Goal: Task Accomplishment & Management: Use online tool/utility

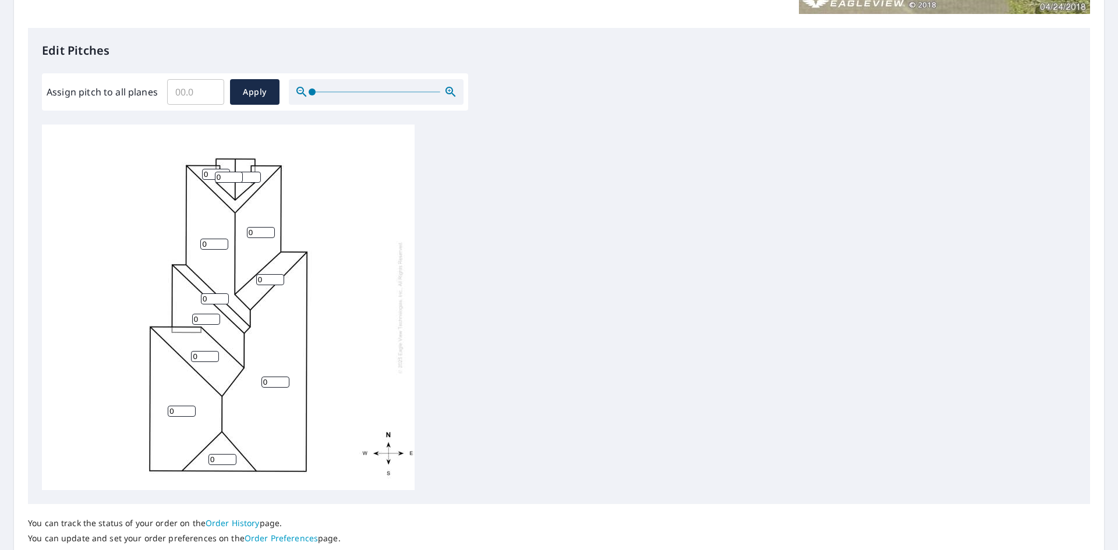
scroll to position [291, 0]
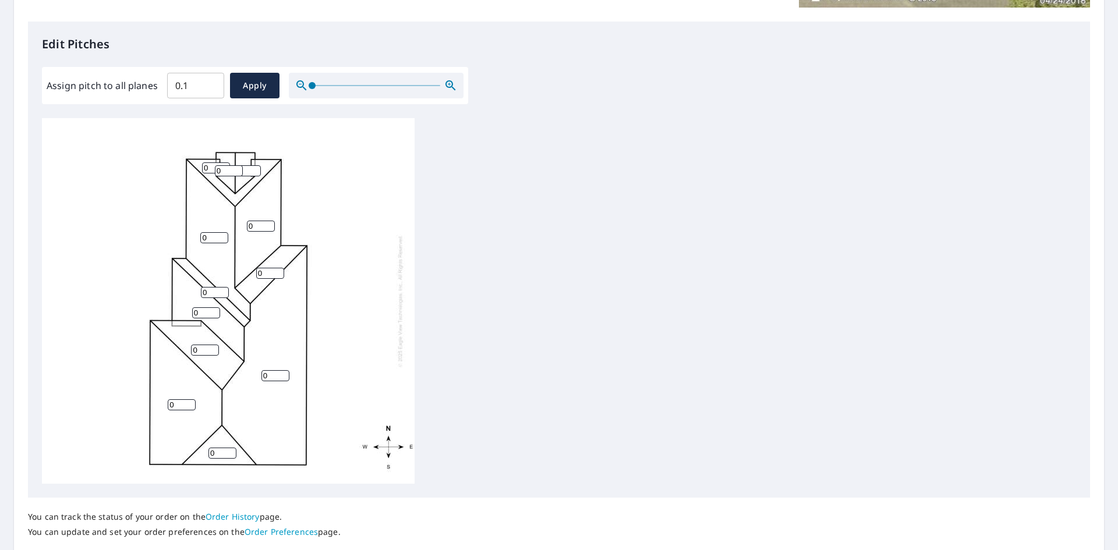
click at [210, 82] on input "0.1" at bounding box center [195, 85] width 57 height 33
click at [210, 82] on input "0.2" at bounding box center [195, 85] width 57 height 33
click at [210, 82] on input "0.3" at bounding box center [195, 85] width 57 height 33
click at [210, 82] on input "0.4" at bounding box center [195, 85] width 57 height 33
click at [210, 82] on input "0.5" at bounding box center [195, 85] width 57 height 33
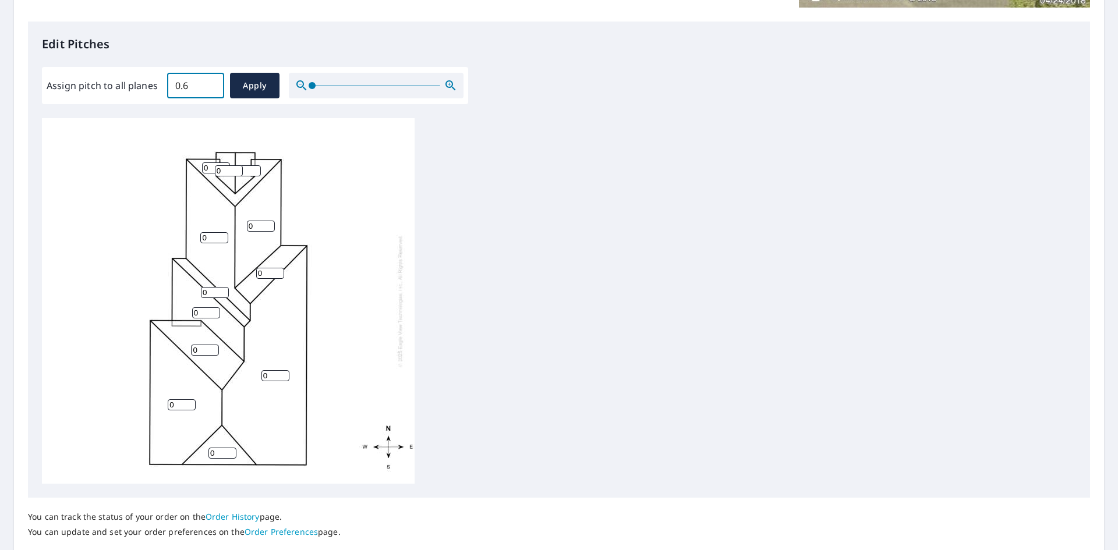
click at [210, 82] on input "0.6" at bounding box center [195, 85] width 57 height 33
type input "5"
click at [210, 82] on input "5" at bounding box center [195, 85] width 57 height 33
click at [244, 87] on span "Apply" at bounding box center [254, 86] width 31 height 15
type input "5"
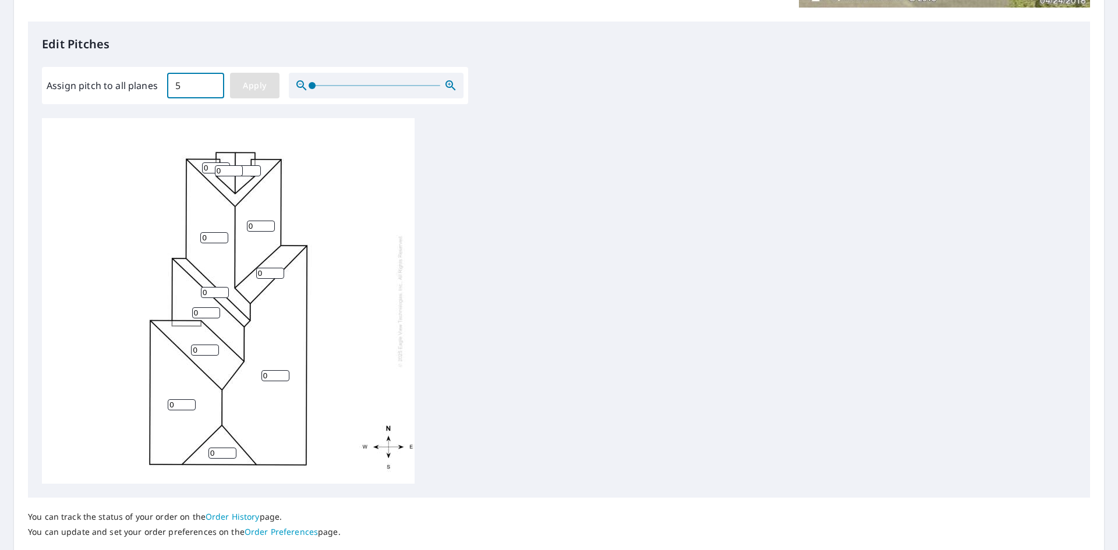
type input "5"
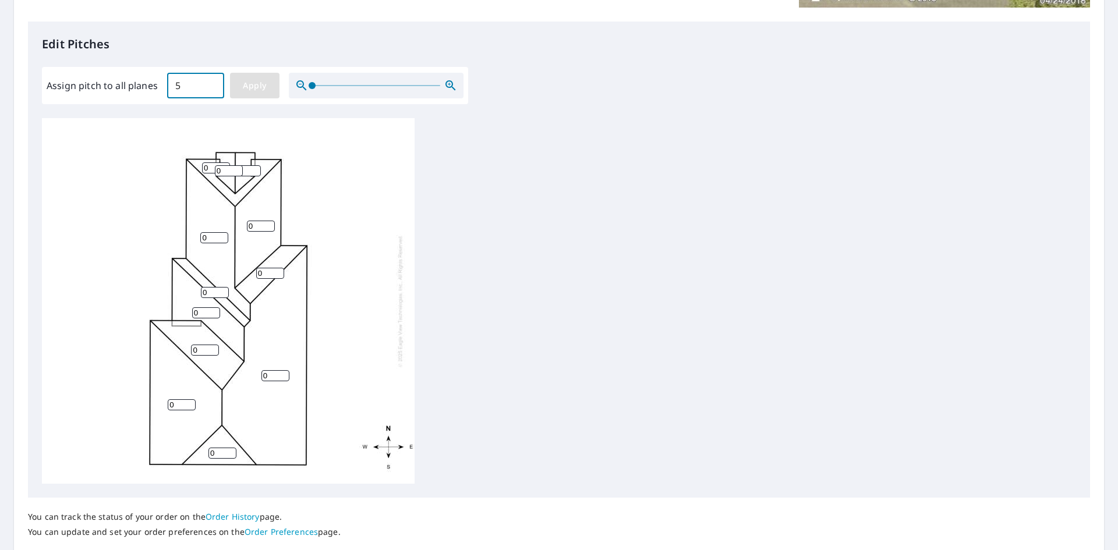
type input "5"
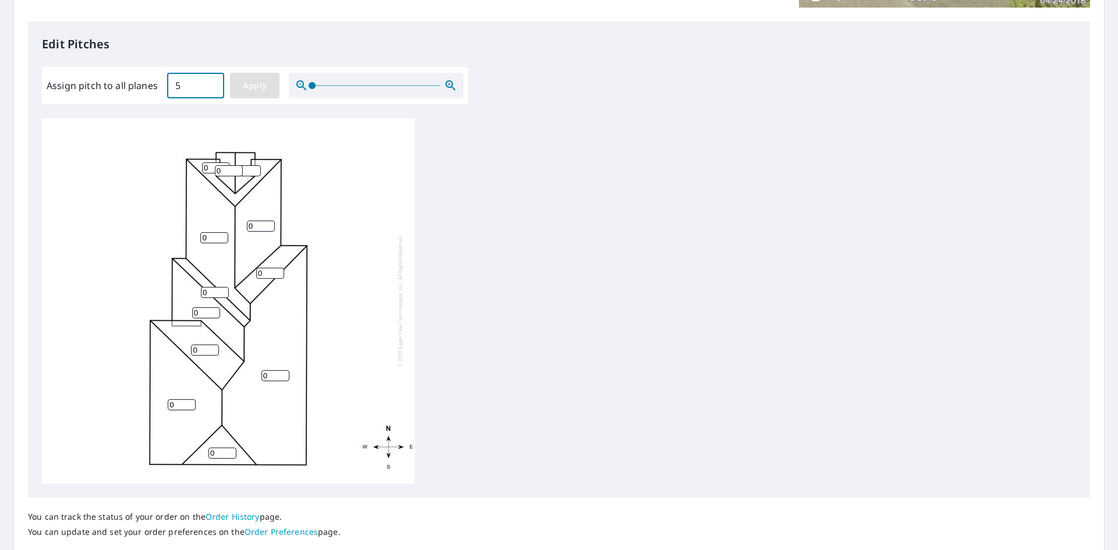
type input "5"
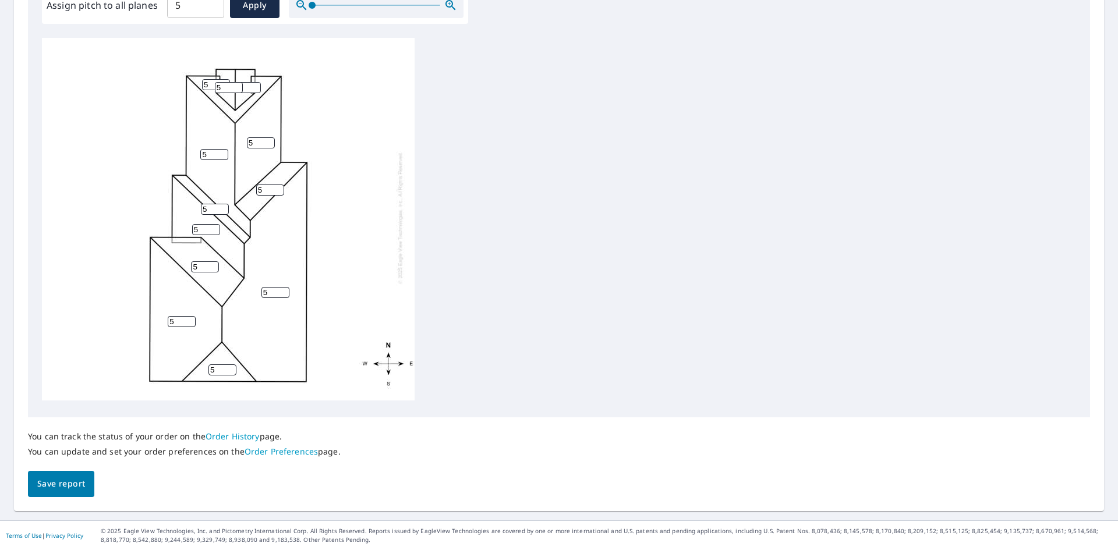
click at [60, 489] on span "Save report" at bounding box center [61, 484] width 48 height 15
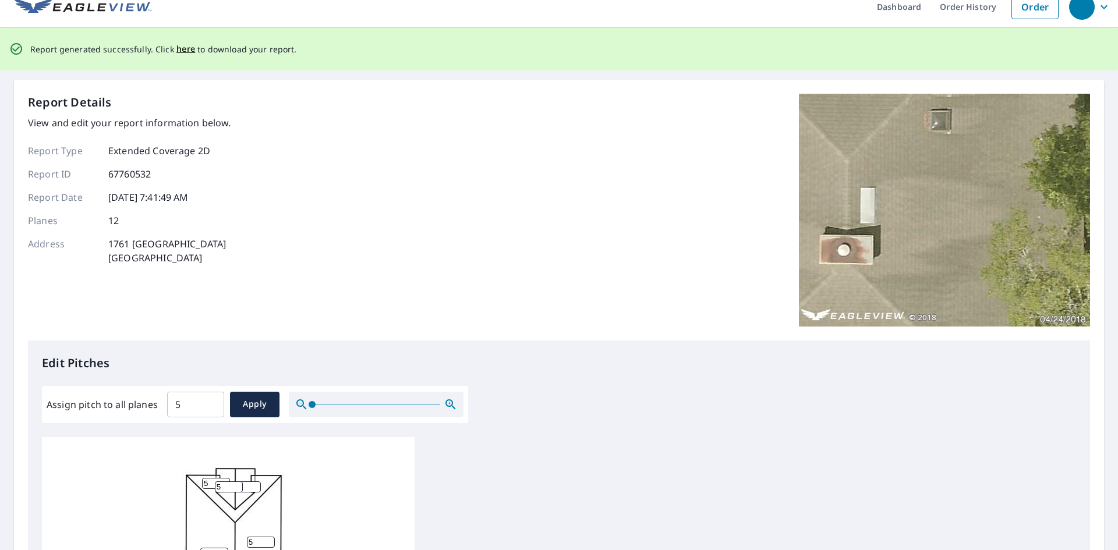
scroll to position [0, 0]
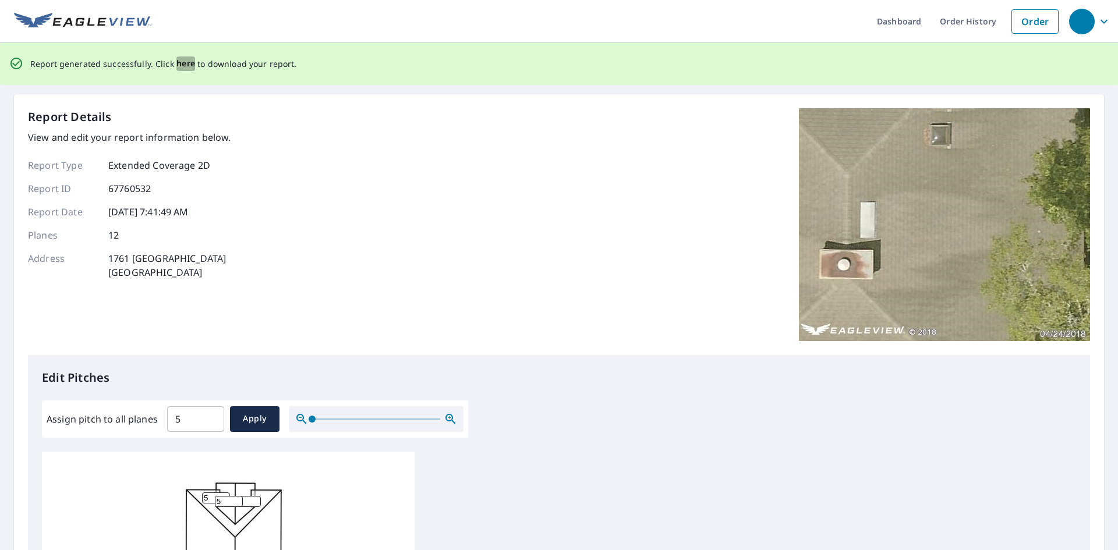
click at [180, 63] on span "here" at bounding box center [185, 63] width 19 height 15
